Goal: Task Accomplishment & Management: Complete application form

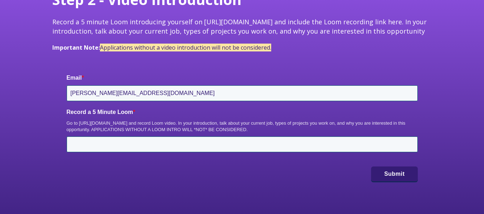
scroll to position [100, 0]
click at [255, 23] on span "Record a 5 minute Loom introducing yourself on [URL][DOMAIN_NAME] and include t…" at bounding box center [239, 27] width 374 height 18
click at [255, 23] on span "Record a 5 minute Loom introducing yourself on https://www.loom.com/ and includ…" at bounding box center [239, 27] width 374 height 18
drag, startPoint x: 199, startPoint y: 23, endPoint x: 268, endPoint y: 25, distance: 69.1
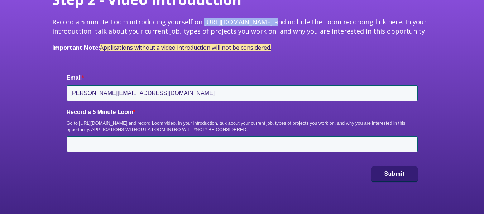
click at [268, 25] on span "Record a 5 minute Loom introducing yourself on https://www.loom.com/ and includ…" at bounding box center [239, 27] width 374 height 18
copy span "https://www.loom.com"
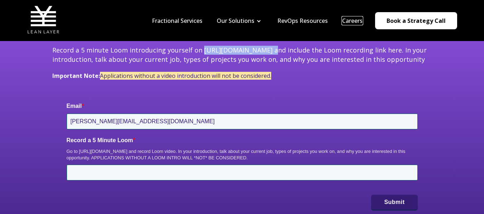
scroll to position [71, 0]
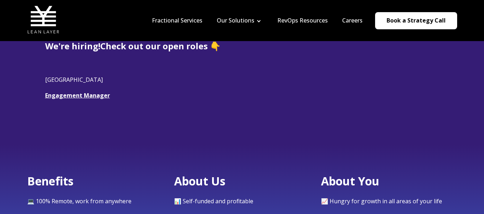
scroll to position [189, 0]
click at [98, 95] on link "Engagement Manager" at bounding box center [77, 95] width 65 height 8
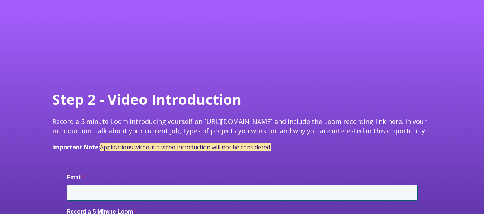
scroll to position [72, 0]
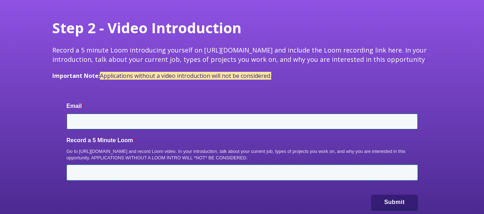
click at [197, 172] on input "Record a 5 Minute Loom *" at bounding box center [242, 173] width 351 height 16
paste input "https://www.loom.com/share/be0c48f0f0f44678a0facd4d61777967"
type input "https://www.loom.com/share/be0c48f0f0f44678a0facd4d61777967"
type input "[PERSON_NAME][EMAIL_ADDRESS][DOMAIN_NAME]"
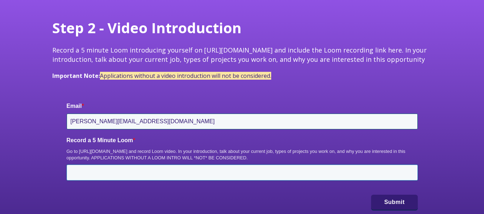
paste input "https://www.loom.com/share/be0c48f0f0f44678a0facd4d61777967"
type input "https://www.loom.com/share/be0c48f0f0f44678a0facd4d61777967"
click at [383, 205] on button "Submit" at bounding box center [394, 202] width 46 height 15
